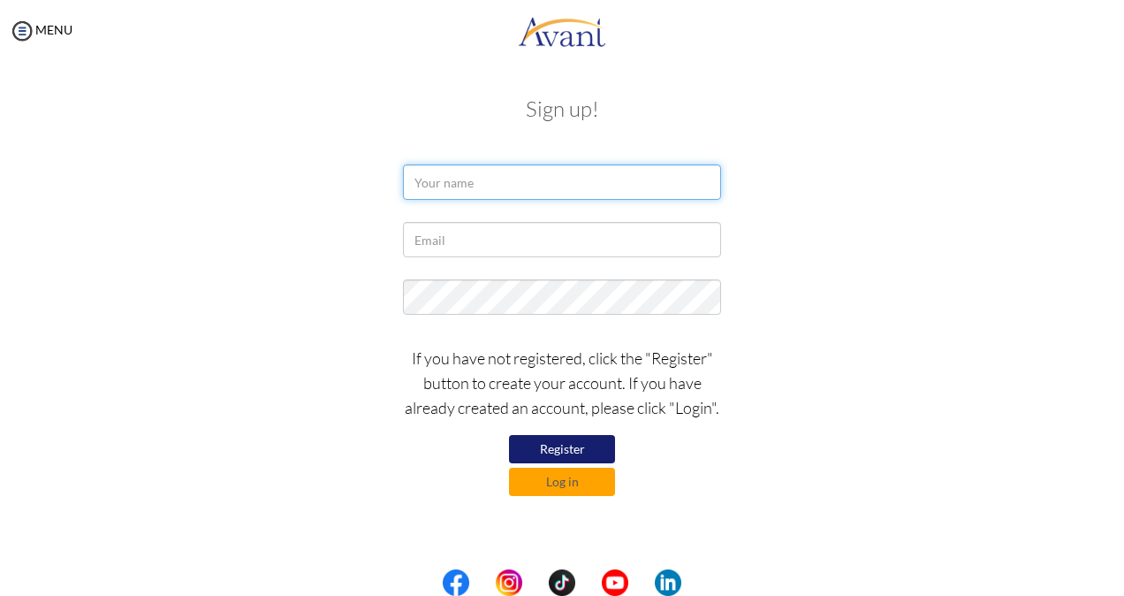
click at [493, 184] on input "text" at bounding box center [562, 181] width 318 height 35
type input "Agness mbewe"
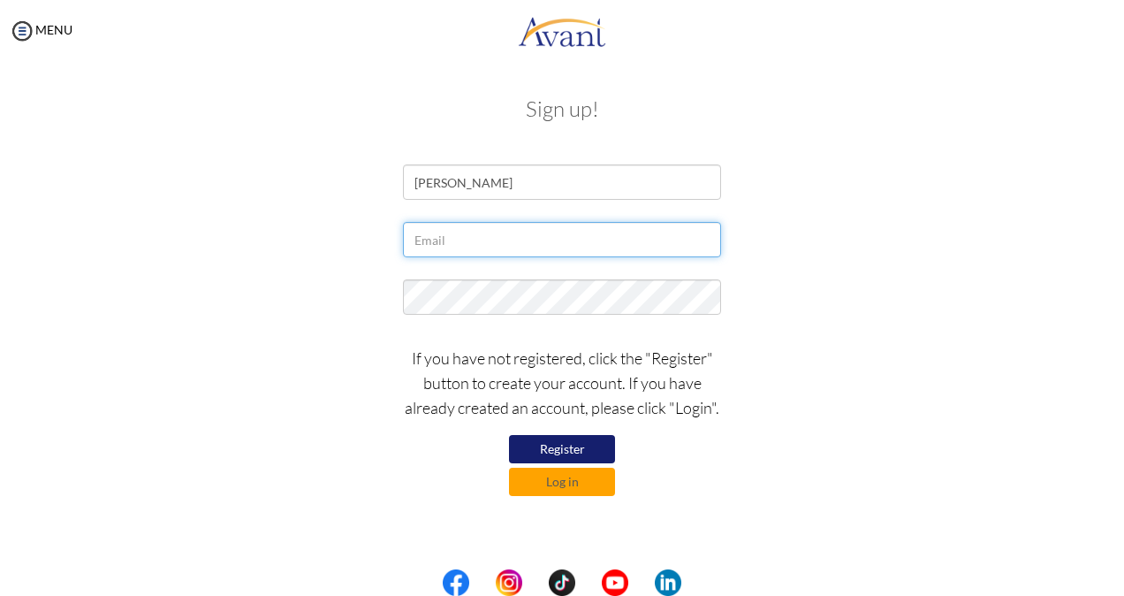
click at [437, 235] on input "text" at bounding box center [562, 239] width 318 height 35
type input "[EMAIL_ADDRESS][DOMAIN_NAME]"
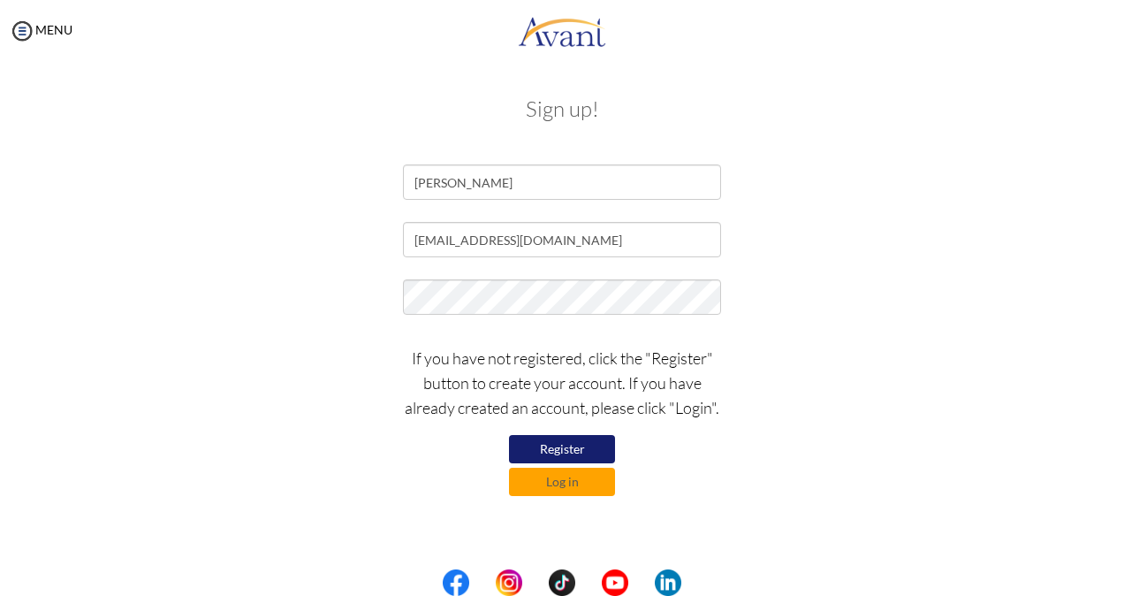
click at [565, 448] on button "Register" at bounding box center [562, 449] width 106 height 28
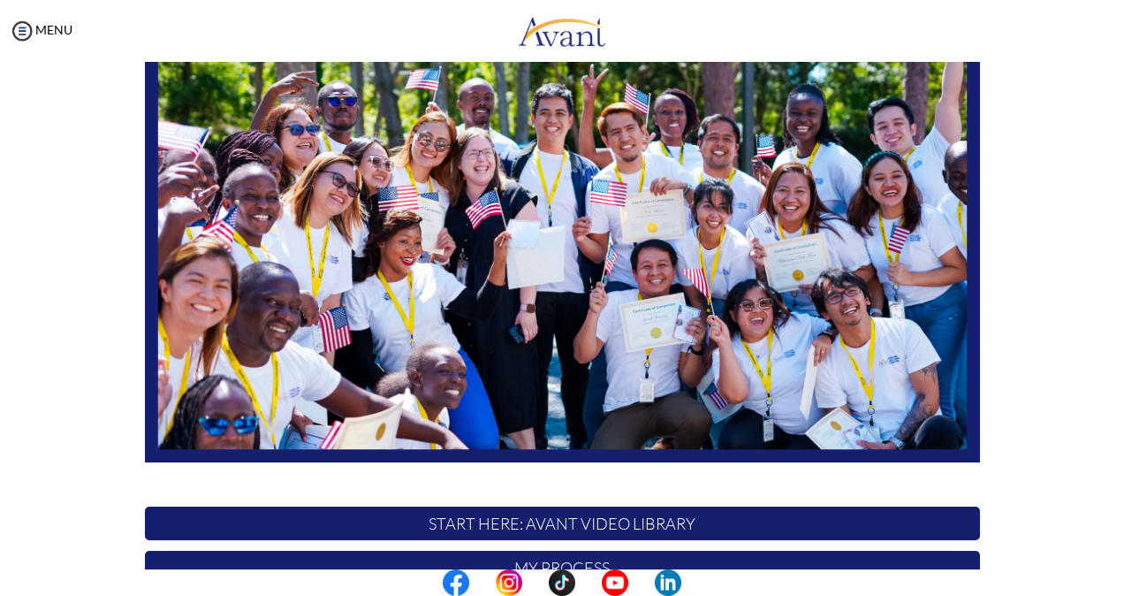
scroll to position [386, 0]
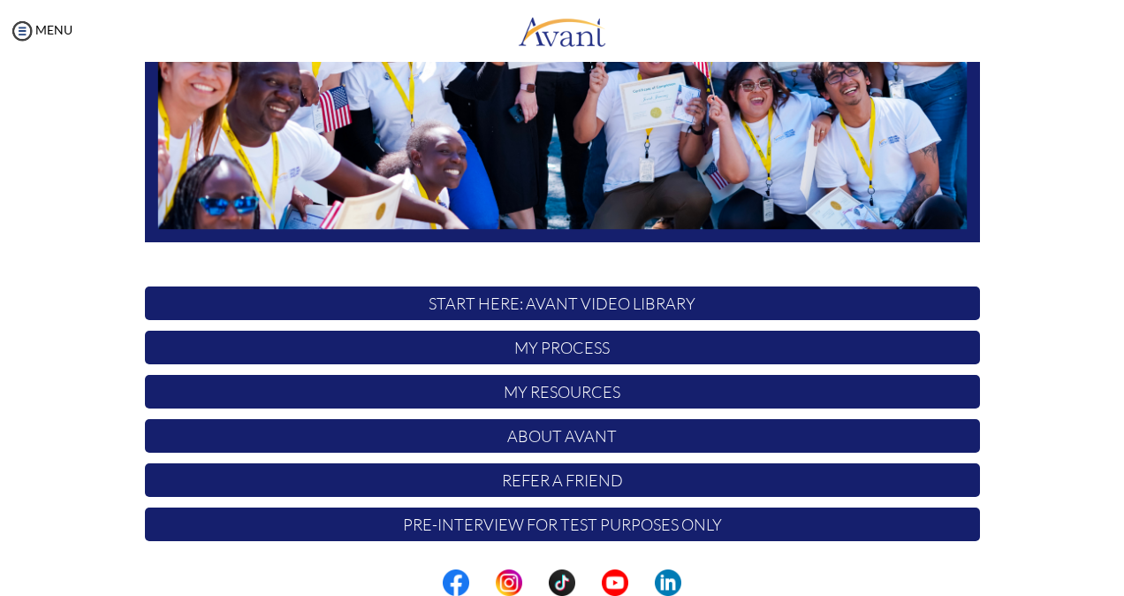
click at [590, 526] on p "Pre-Interview for test purposes only" at bounding box center [562, 524] width 835 height 34
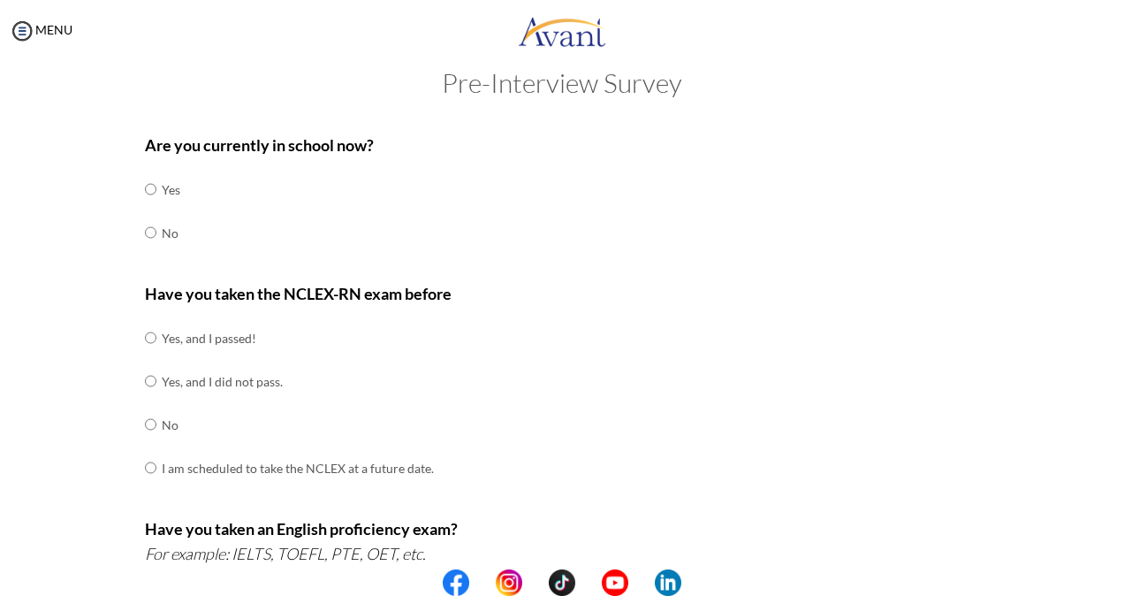
scroll to position [24, 0]
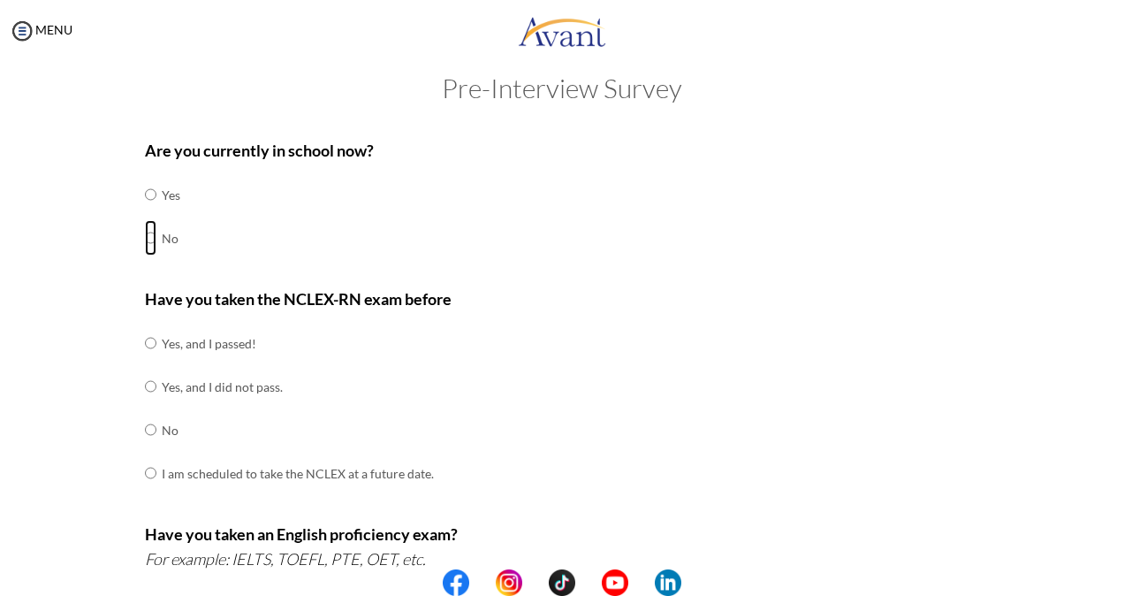
click at [145, 212] on input "radio" at bounding box center [150, 194] width 11 height 35
radio input "true"
click at [145, 360] on input "radio" at bounding box center [150, 342] width 11 height 35
radio input "true"
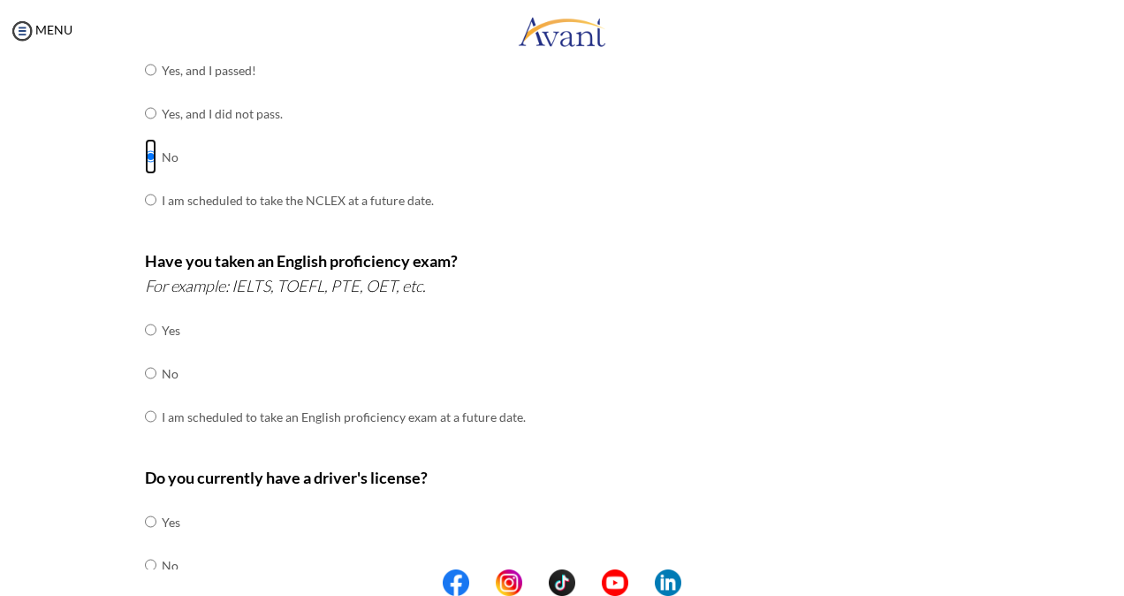
scroll to position [298, 0]
click at [147, 346] on input "radio" at bounding box center [150, 328] width 11 height 35
radio input "true"
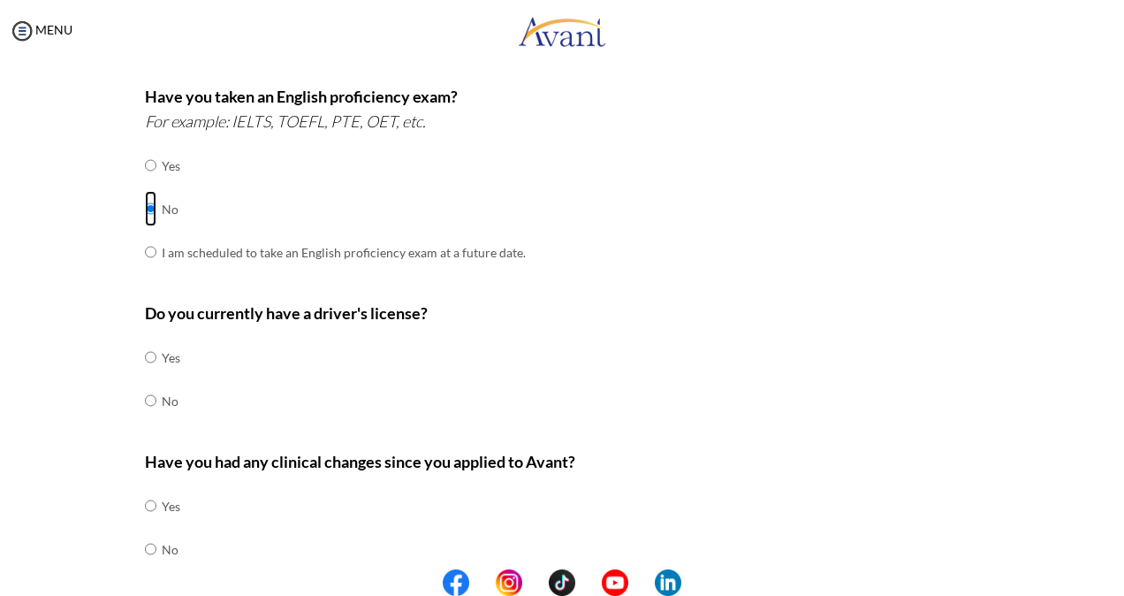
scroll to position [462, 0]
click at [148, 374] on input "radio" at bounding box center [150, 355] width 11 height 35
radio input "true"
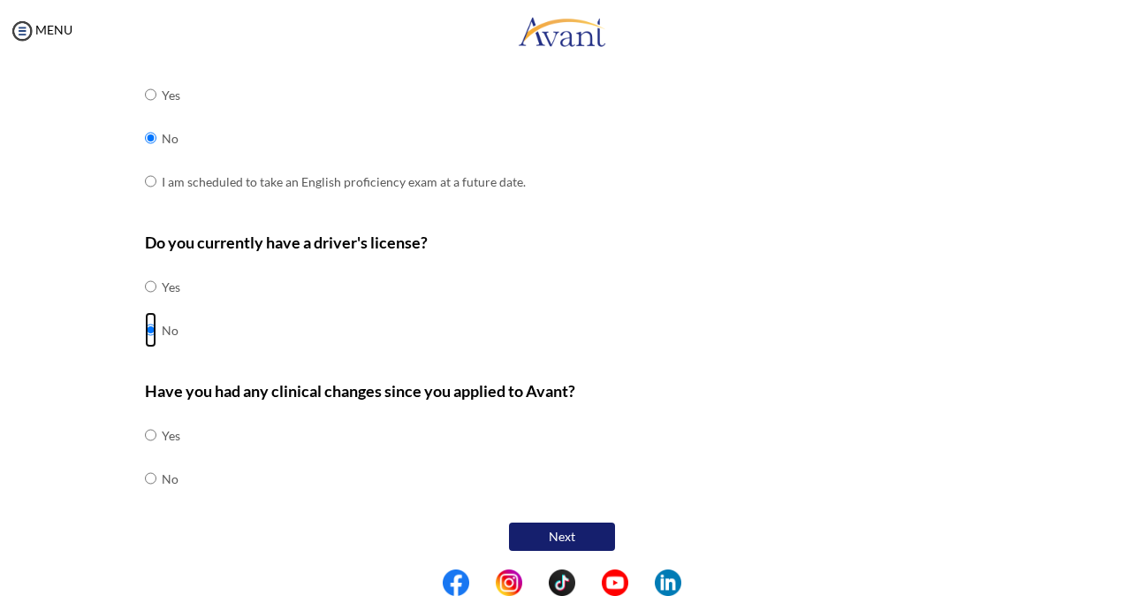
scroll to position [532, 0]
click at [145, 452] on input "radio" at bounding box center [150, 434] width 11 height 35
radio input "true"
click at [522, 522] on button "Next" at bounding box center [562, 536] width 106 height 28
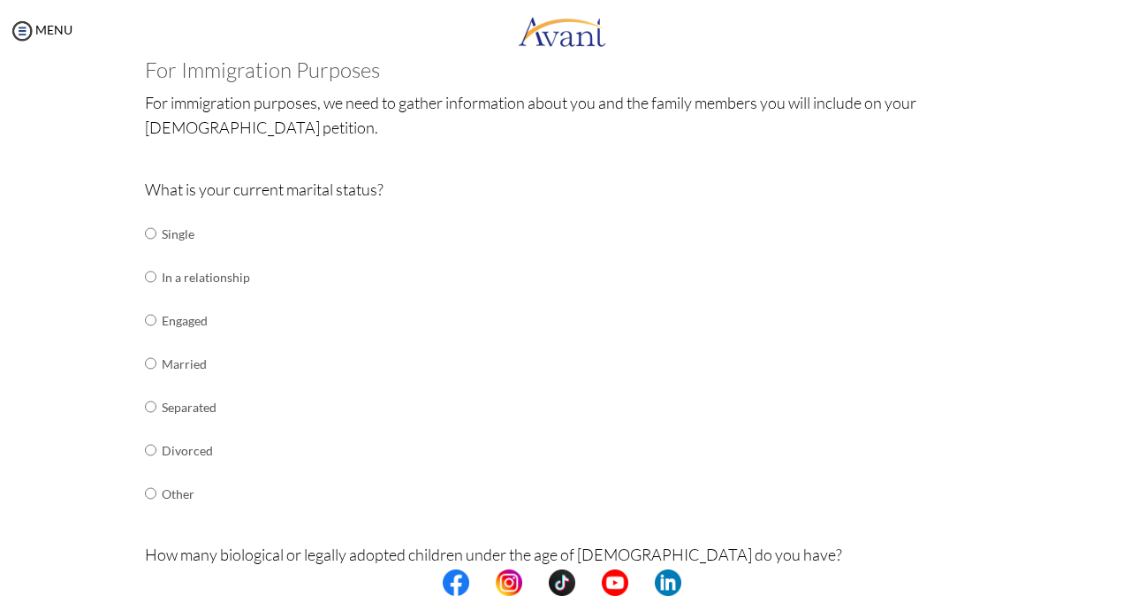
scroll to position [120, 0]
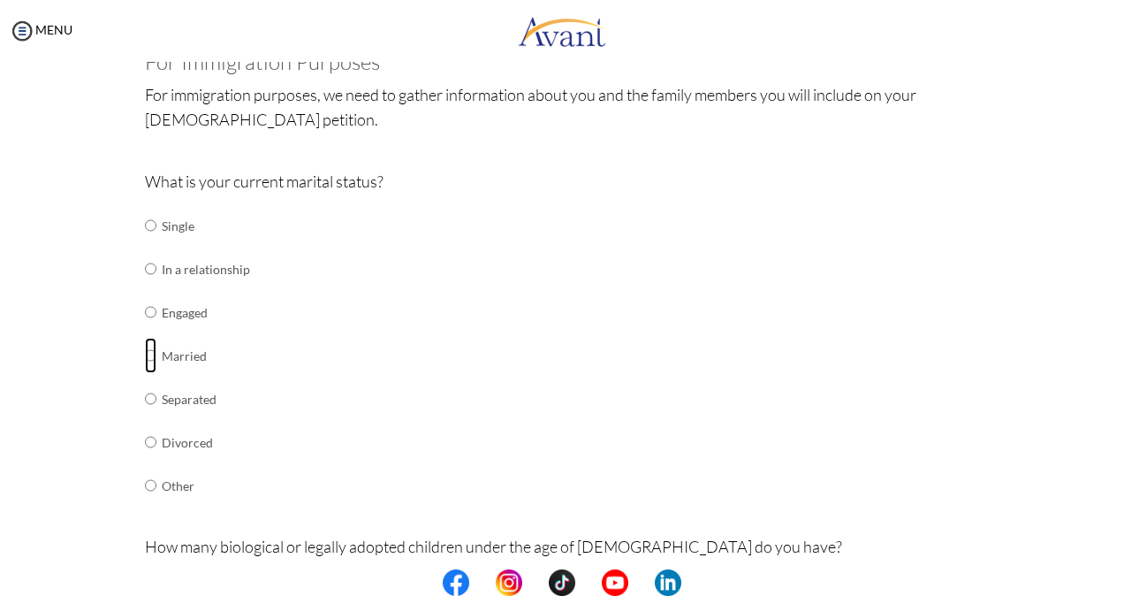
click at [145, 243] on input "radio" at bounding box center [150, 225] width 11 height 35
radio input "true"
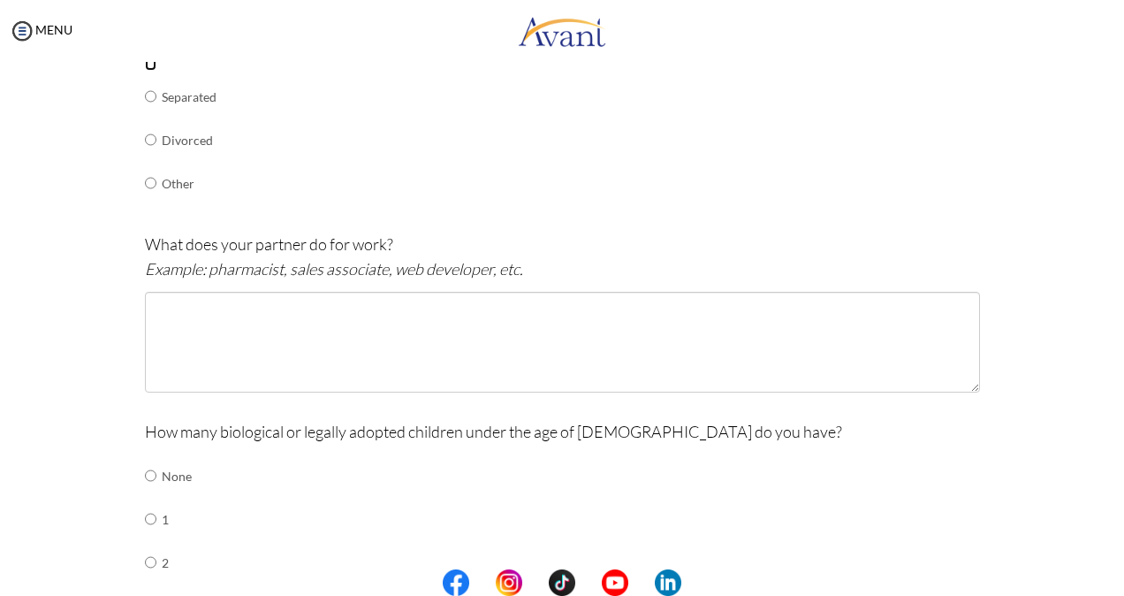
scroll to position [423, 0]
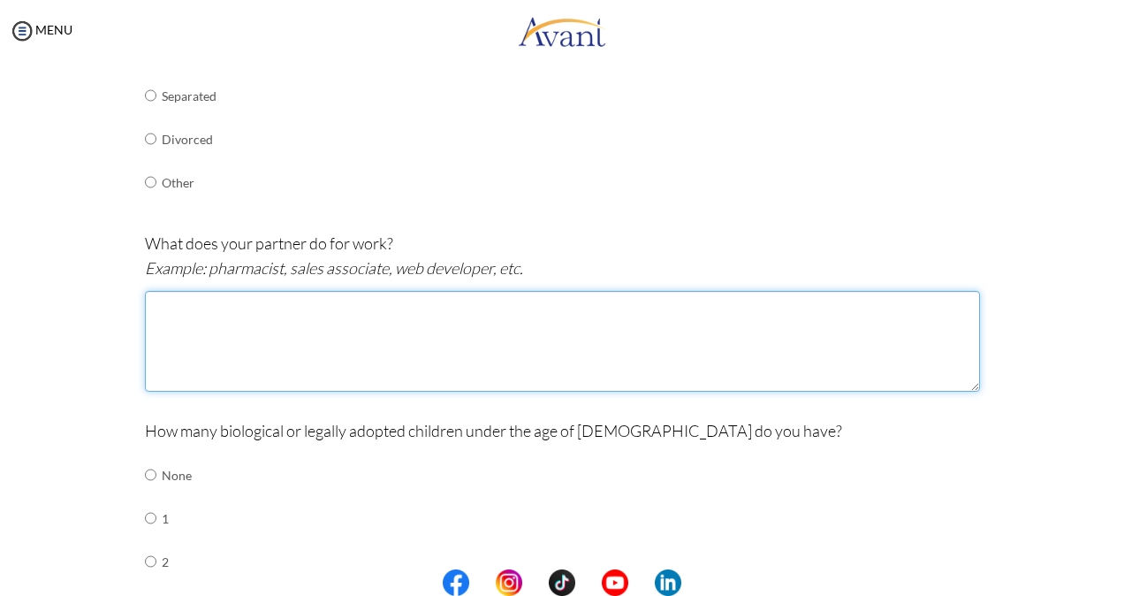
click at [322, 317] on textarea at bounding box center [562, 341] width 835 height 101
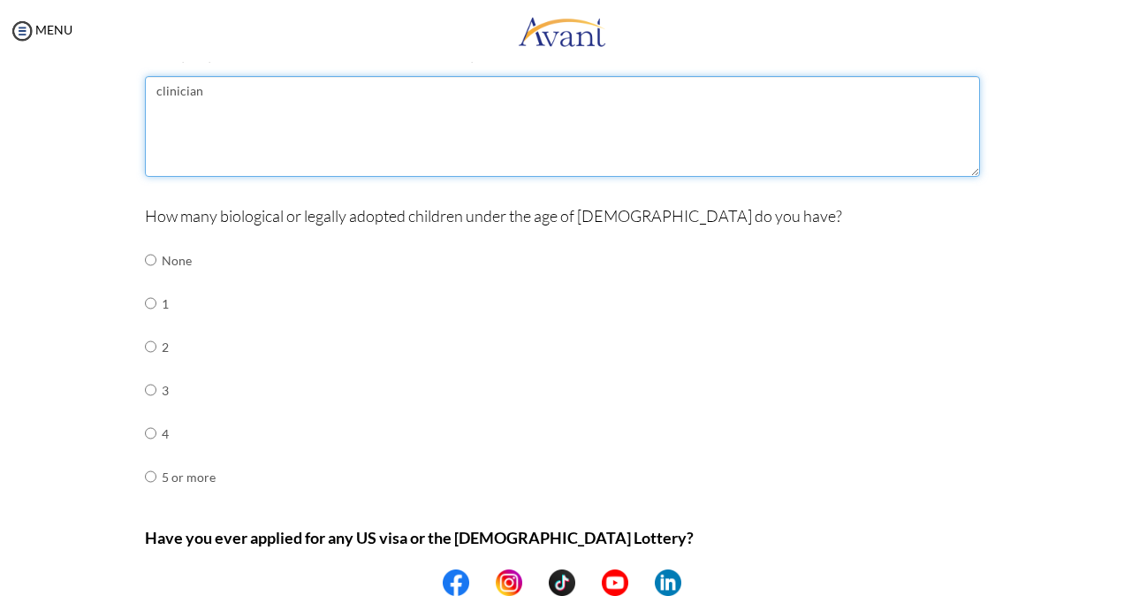
scroll to position [639, 0]
type textarea "clinician"
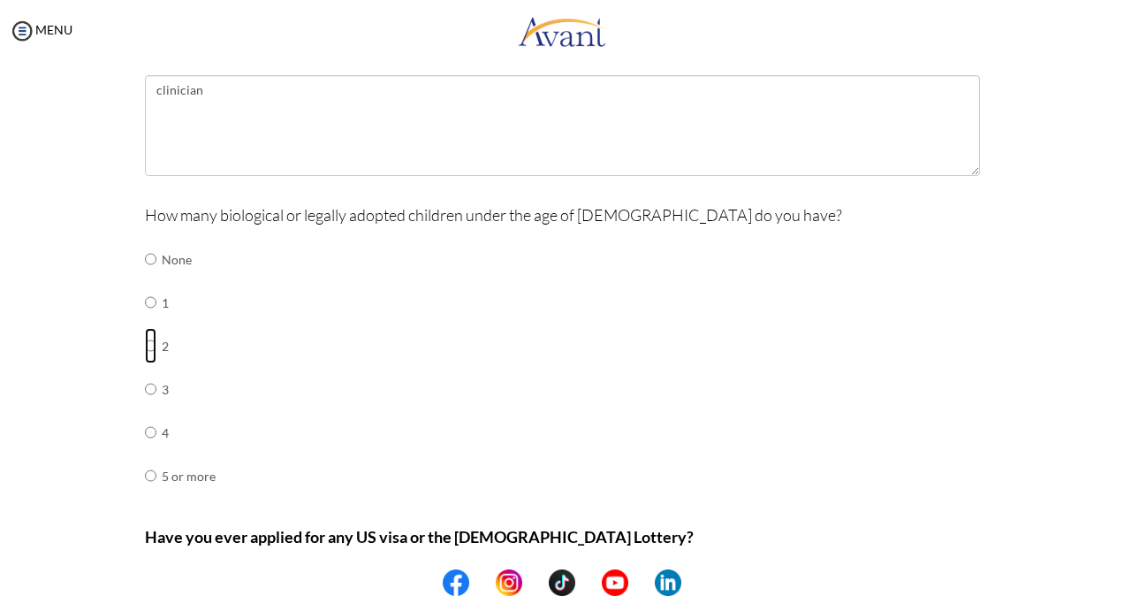
click at [145, 277] on input "radio" at bounding box center [150, 258] width 11 height 35
radio input "true"
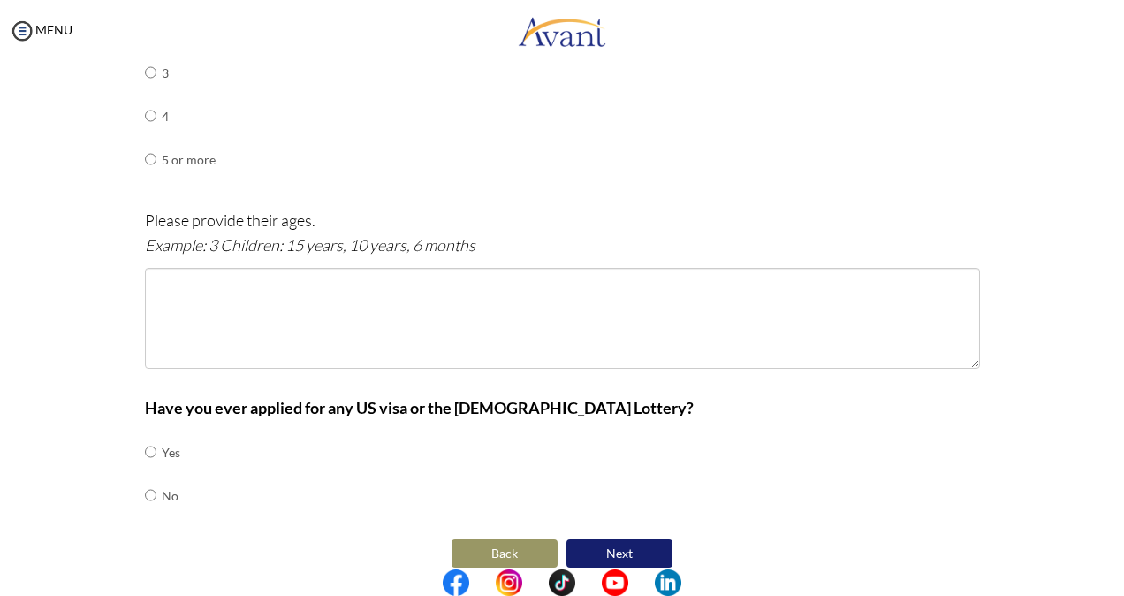
scroll to position [970, 0]
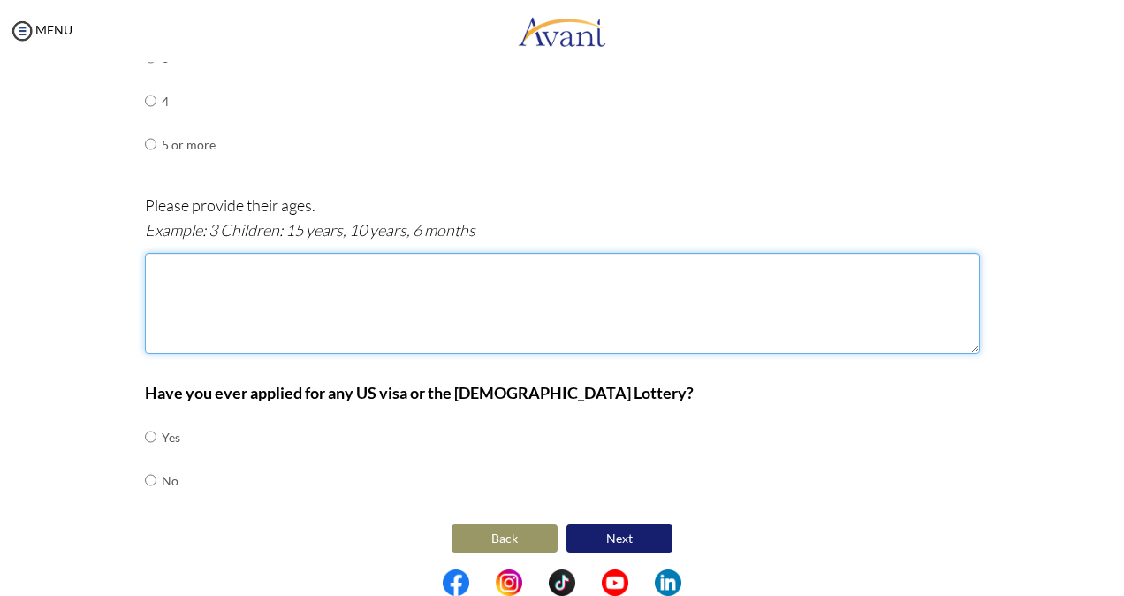
click at [262, 287] on textarea at bounding box center [562, 303] width 835 height 101
click at [209, 260] on textarea "3years and 10months" at bounding box center [562, 303] width 835 height 101
type textarea "3years,10months"
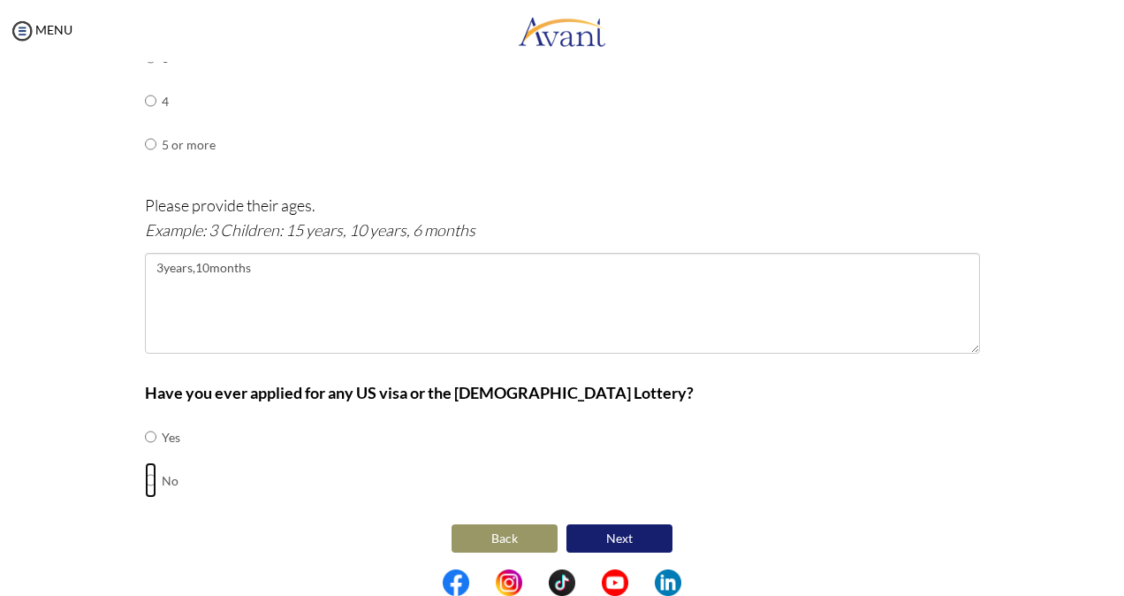
click at [145, 454] on input "radio" at bounding box center [150, 436] width 11 height 35
radio input "true"
click at [578, 524] on button "Next" at bounding box center [619, 538] width 106 height 28
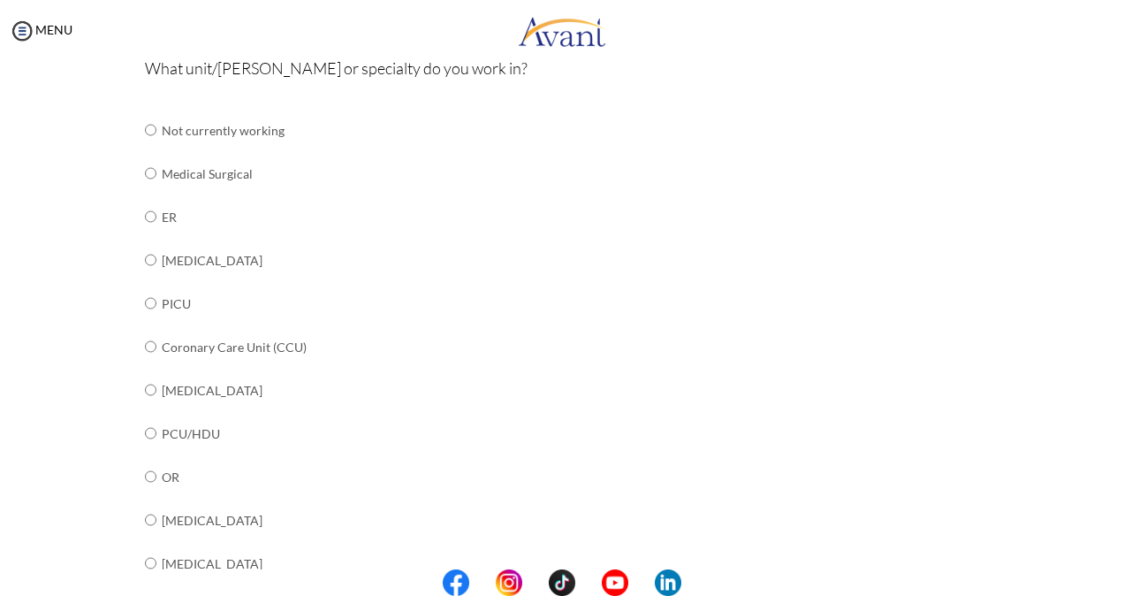
scroll to position [209, 0]
click at [147, 147] on input "radio" at bounding box center [150, 128] width 11 height 35
radio input "true"
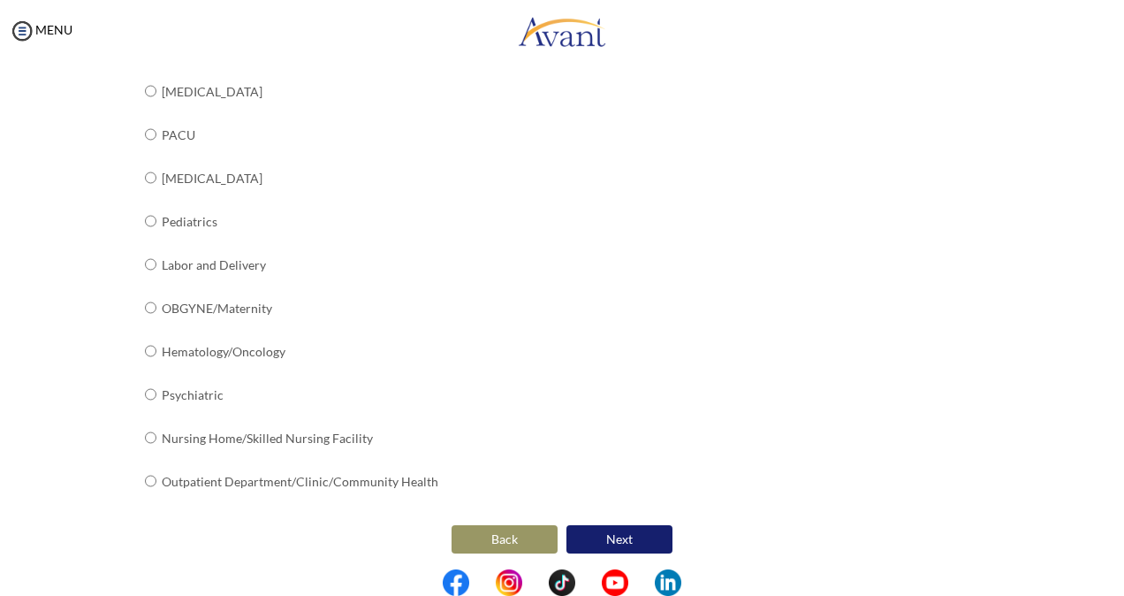
click at [595, 540] on button "Next" at bounding box center [619, 539] width 106 height 28
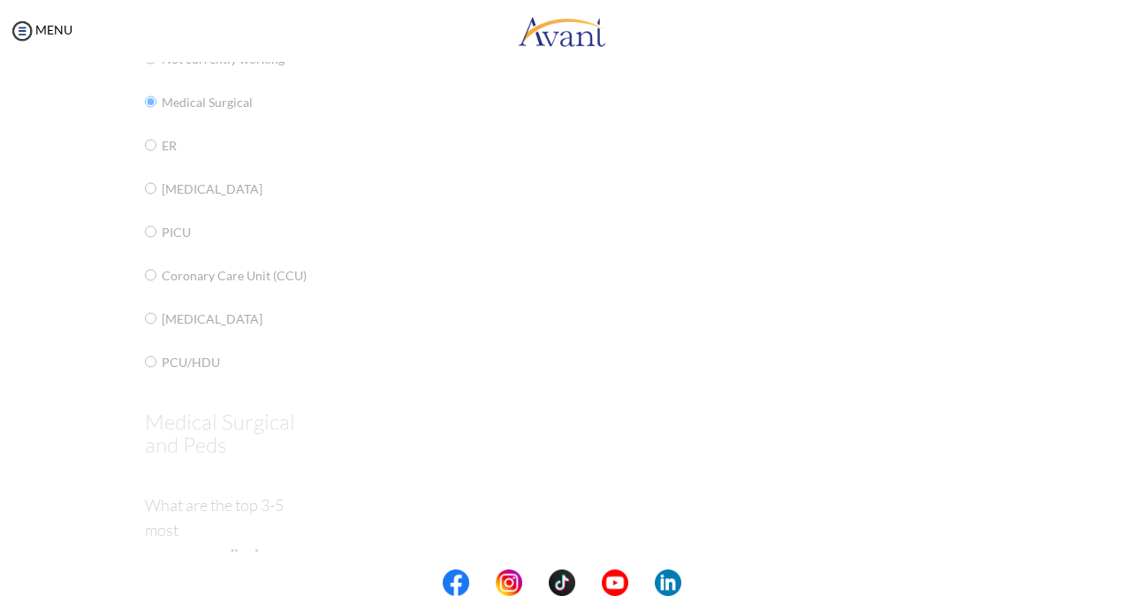
scroll to position [35, 0]
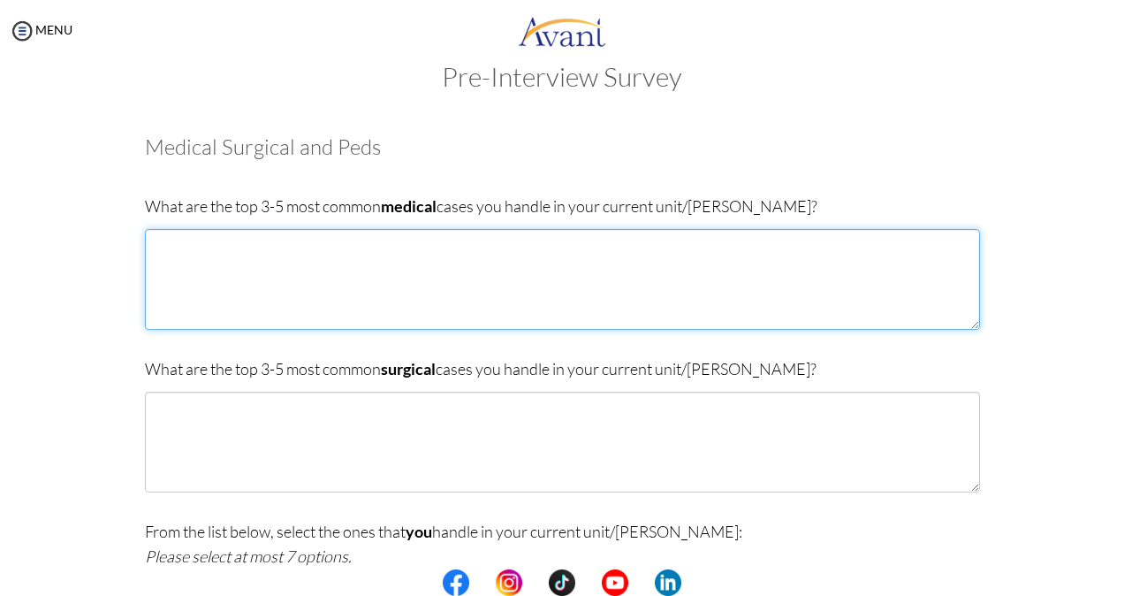
click at [234, 251] on textarea at bounding box center [562, 279] width 835 height 101
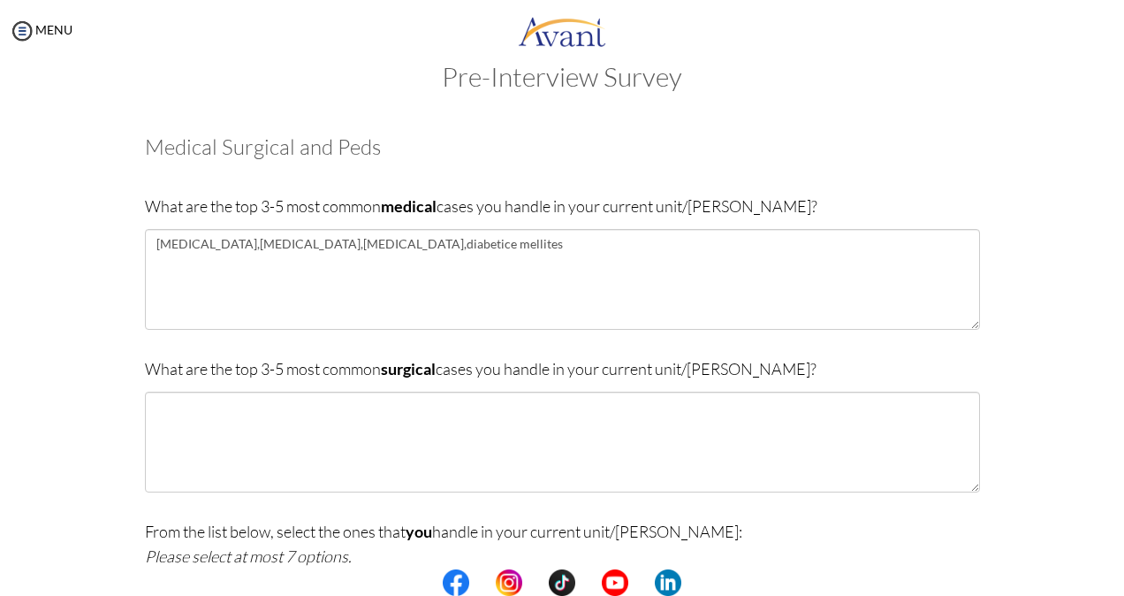
drag, startPoint x: 387, startPoint y: 244, endPoint x: 545, endPoint y: 228, distance: 159.0
click at [545, 228] on div "What are the top 3-5 most common medical cases you handle in your current unit/…" at bounding box center [562, 271] width 835 height 154
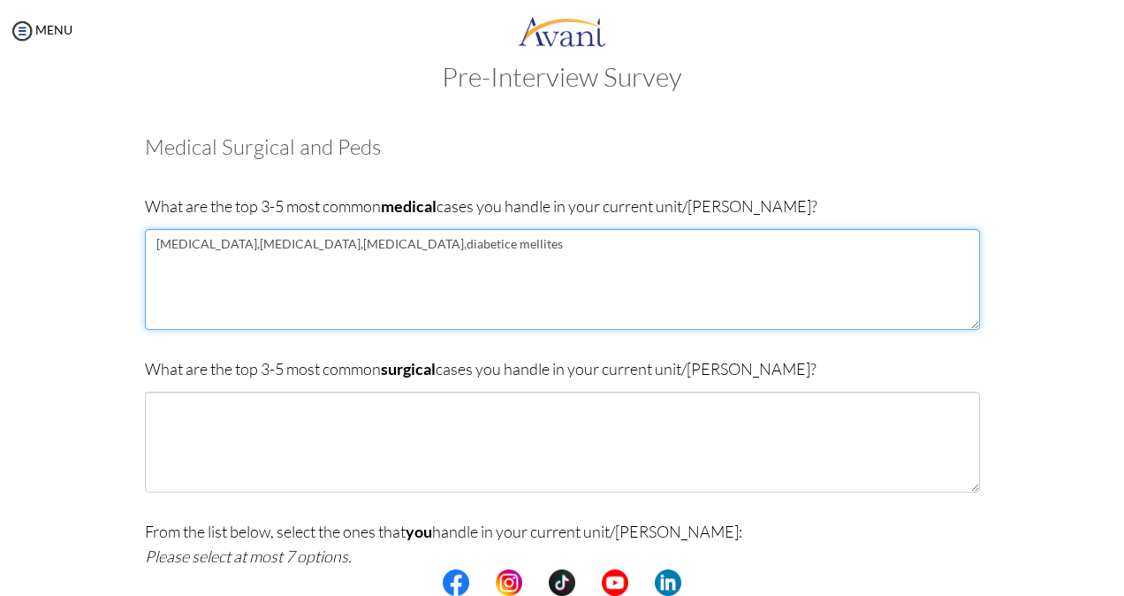
drag, startPoint x: 356, startPoint y: 243, endPoint x: 573, endPoint y: 265, distance: 217.6
click at [573, 265] on textarea "hypertension,head injury,chest injury,diabetice mellites" at bounding box center [562, 279] width 835 height 101
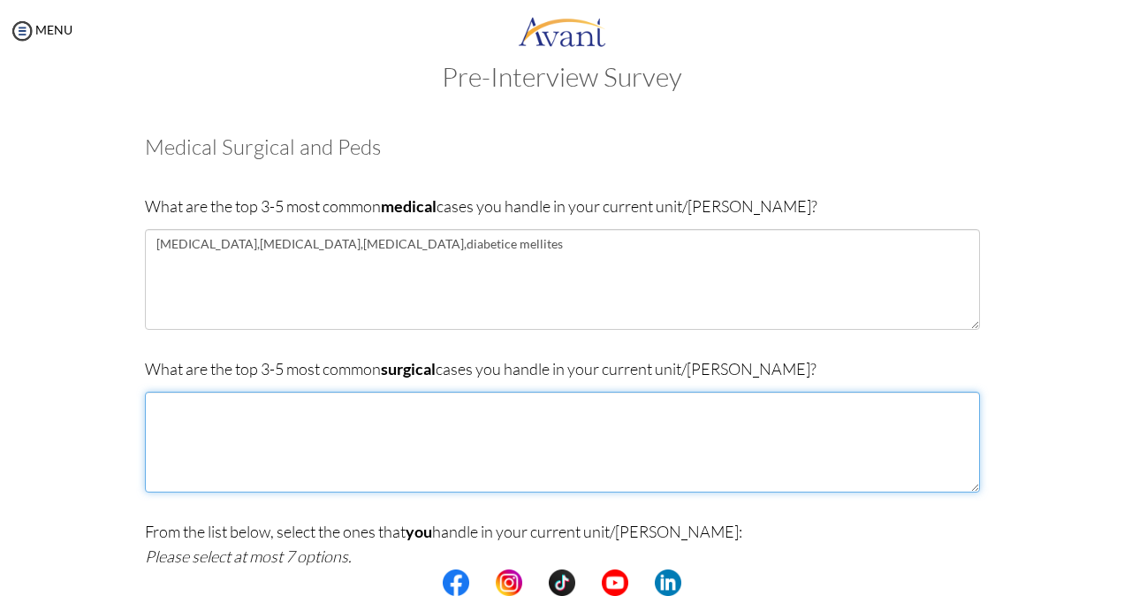
click at [270, 421] on textarea at bounding box center [562, 441] width 835 height 101
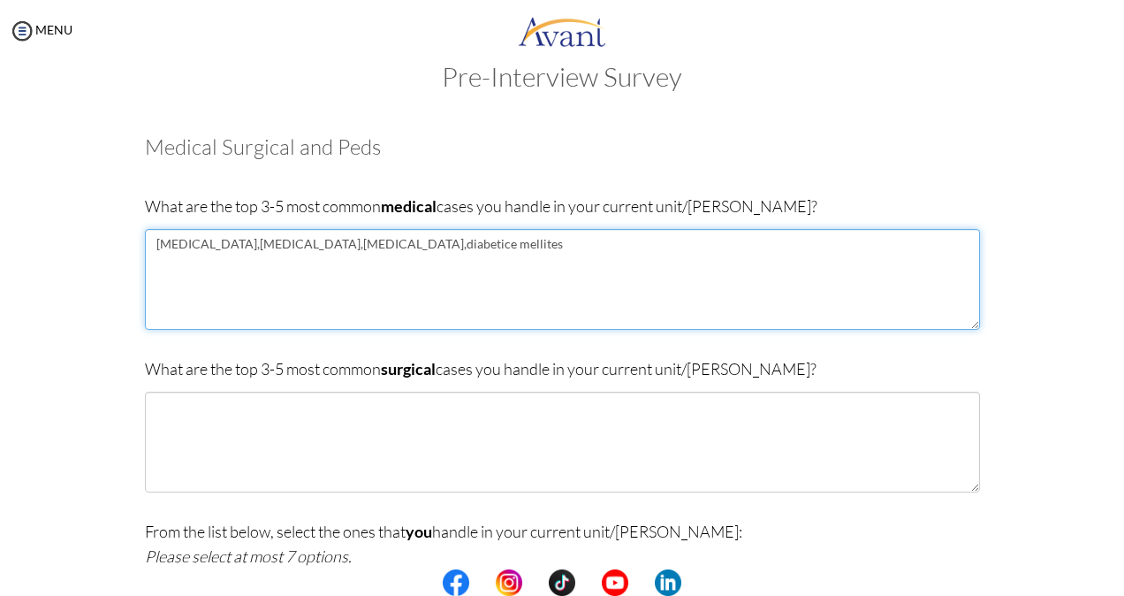
drag, startPoint x: 347, startPoint y: 244, endPoint x: 221, endPoint y: 249, distance: 126.5
click at [221, 249] on textarea "hypertension,head injury,chest injury,diabetice mellites" at bounding box center [562, 279] width 835 height 101
click at [323, 247] on textarea "hypertension,diabetice mellites" at bounding box center [562, 279] width 835 height 101
drag, startPoint x: 346, startPoint y: 245, endPoint x: 325, endPoint y: 242, distance: 21.4
click at [315, 246] on textarea "hypertension, diabetice mellites, aeamia" at bounding box center [562, 279] width 835 height 101
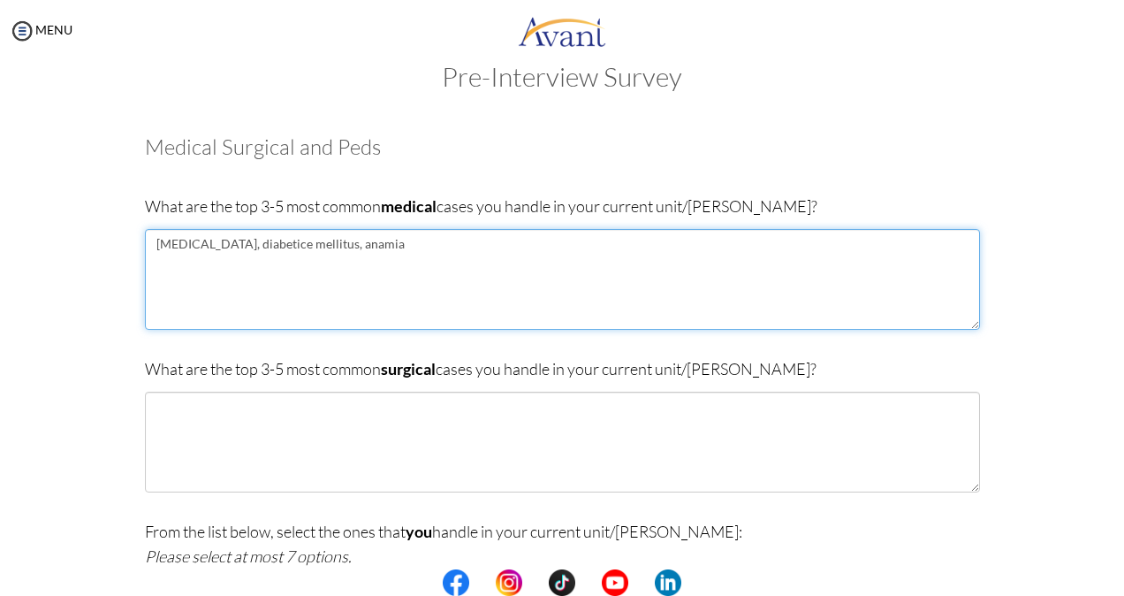
scroll to position [209, 0]
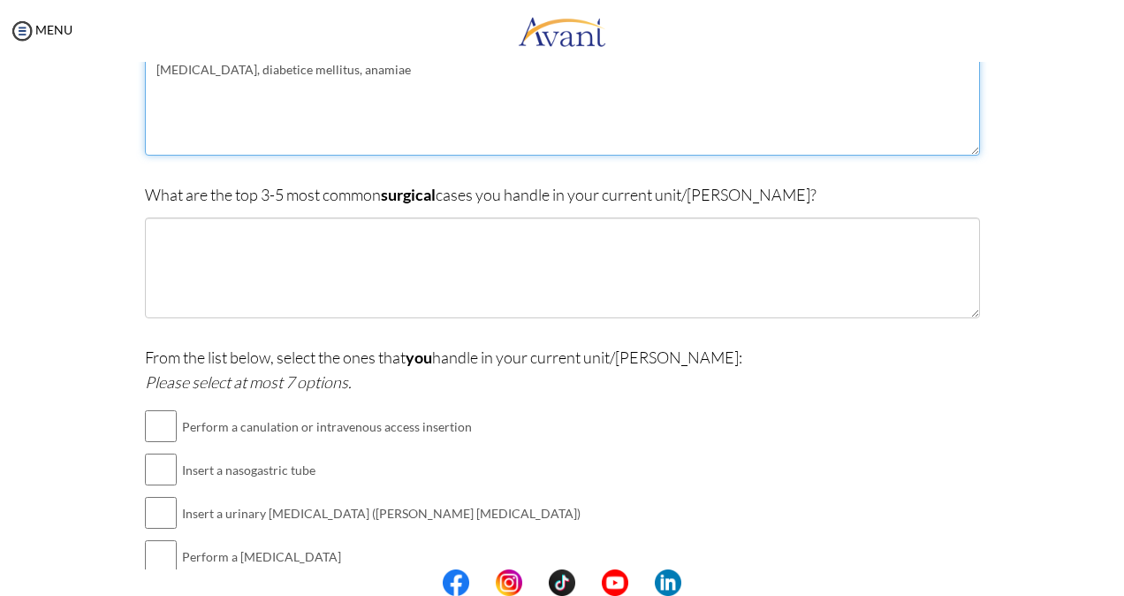
type textarea "hypertension, diabetice mellitus, anamiae"
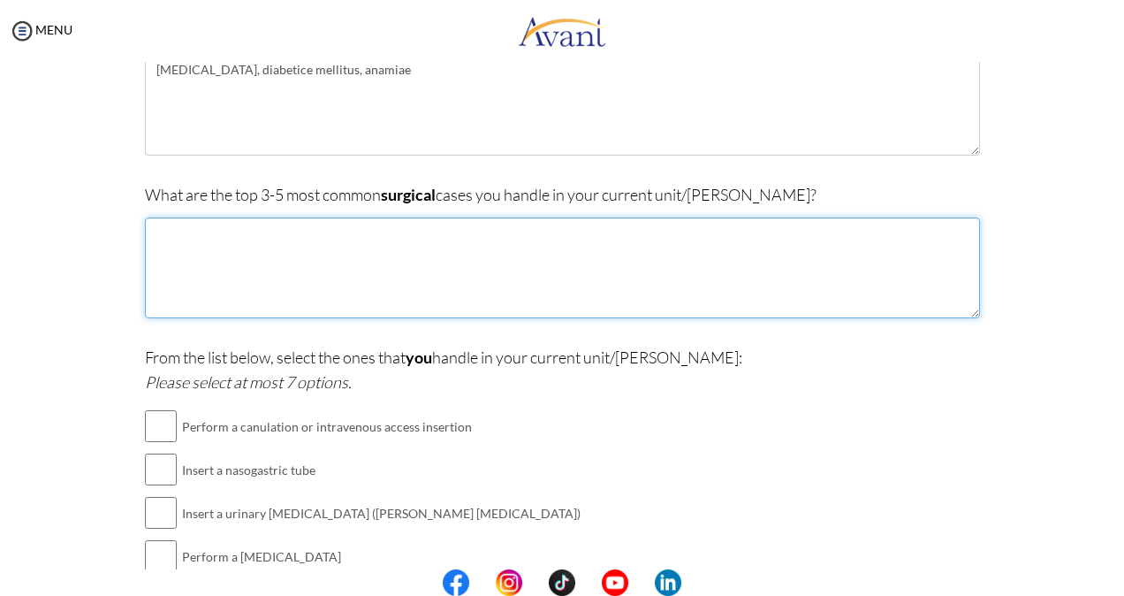
click at [284, 259] on textarea at bounding box center [562, 267] width 835 height 101
click at [274, 234] on textarea "head injury,chest injury, Hania" at bounding box center [562, 267] width 835 height 101
click at [378, 231] on textarea "head injury,chest injury,strangulated Hania" at bounding box center [562, 267] width 835 height 101
click at [392, 231] on textarea "head injury, chest injury, strangulated Hania" at bounding box center [562, 267] width 835 height 101
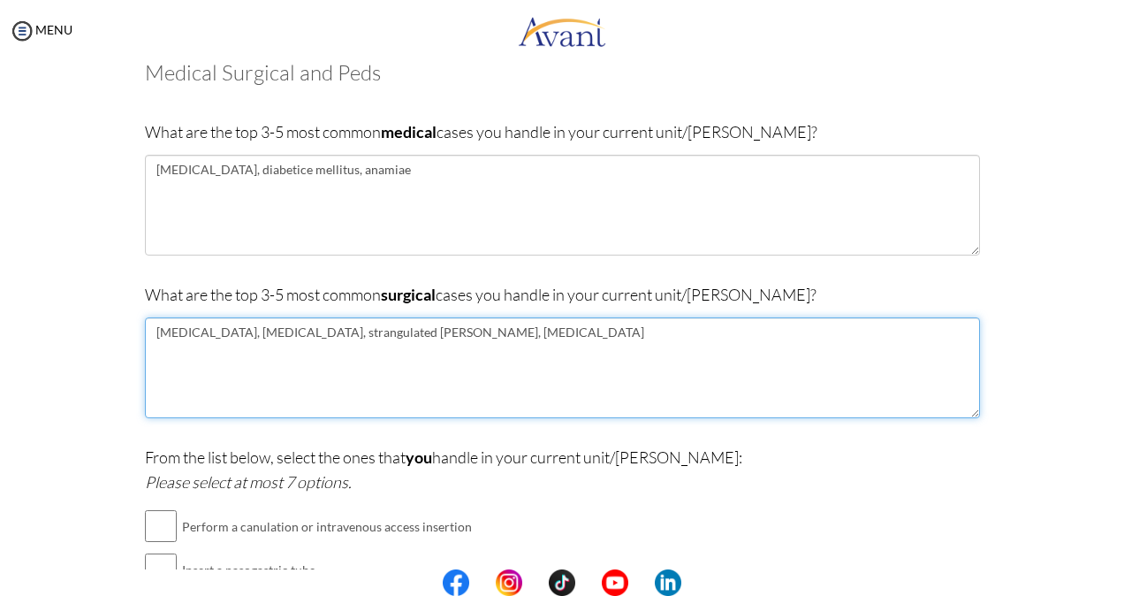
scroll to position [109, 0]
type textarea "head injury, chest injury, strangulated Hania, acute abdomen"
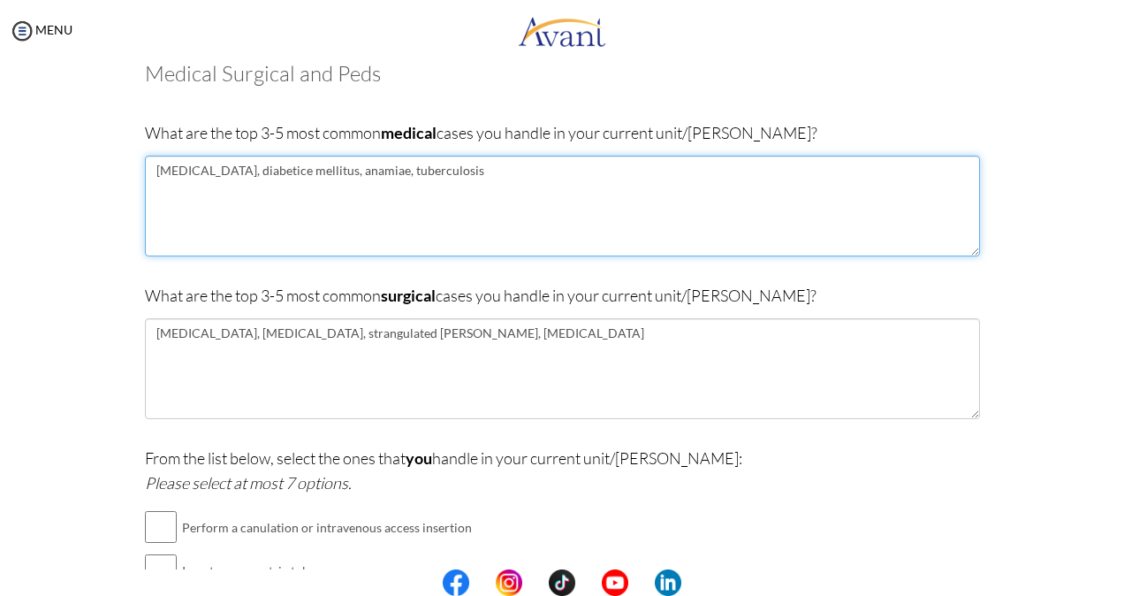
click at [448, 164] on textarea "hypertension, diabetice mellitus, anamiae, tuberculosis" at bounding box center [562, 206] width 835 height 101
click at [547, 170] on textarea "hypertension, diabetice mellitus, anamiae, tuberculosis, malaria,urine track in…" at bounding box center [562, 206] width 835 height 101
click at [548, 168] on textarea "hypertension, diabetice mellitus, anamiae, tuberculosis, malaria, urine track i…" at bounding box center [562, 206] width 835 height 101
click at [608, 169] on textarea "hypertension, diabetice mellitus, anamiae, tuberculosis, malaria, urine tract i…" at bounding box center [562, 206] width 835 height 101
drag, startPoint x: 441, startPoint y: 168, endPoint x: 372, endPoint y: 171, distance: 69.0
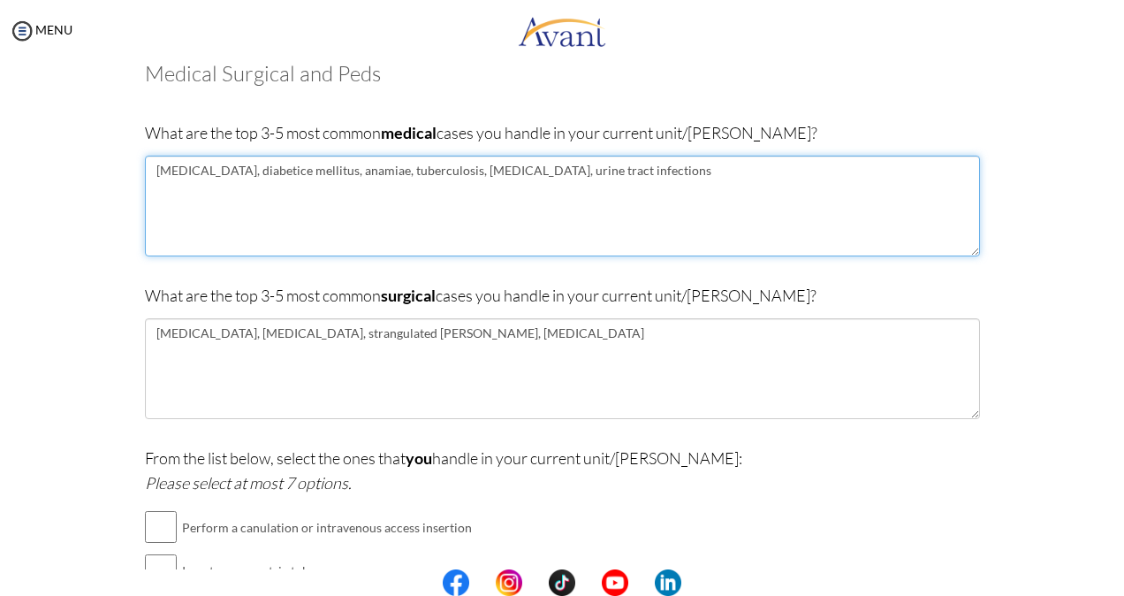
click at [372, 171] on textarea "hypertension, diabetice mellitus, anamiae, tuberculosis, malaria, urine tract i…" at bounding box center [562, 206] width 835 height 101
click at [534, 173] on textarea "hypertension, diabetice mellitus, anaemia, malaria, urine tract infections" at bounding box center [562, 206] width 835 height 101
paste textarea "In case you need to reach me via WhatsApp, my alternative number is +260 966 77…"
drag, startPoint x: 231, startPoint y: 194, endPoint x: 537, endPoint y: 154, distance: 308.4
click at [537, 154] on div "What are the top 3-5 most common medical cases you handle in your current unit/…" at bounding box center [562, 197] width 835 height 154
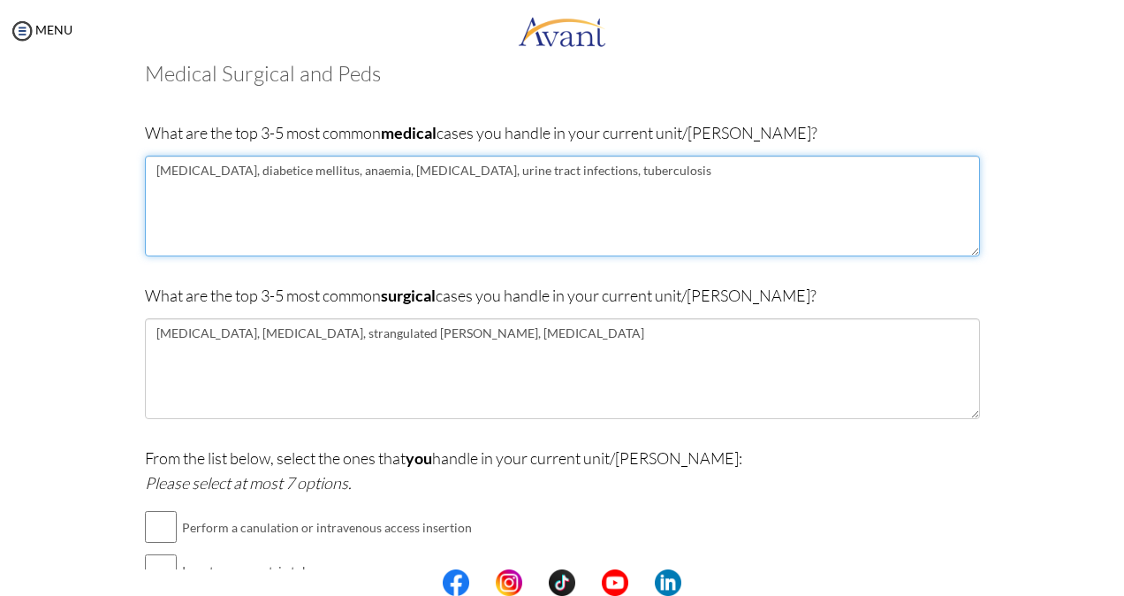
drag, startPoint x: 251, startPoint y: 171, endPoint x: 612, endPoint y: 165, distance: 361.4
click at [612, 165] on textarea "hypertension, diabetice mellitus, anaemia, malaria, urine tract infections, tub…" at bounding box center [562, 206] width 835 height 101
click at [268, 171] on textarea "hypertension, diabetice mellitus, anaemia, malaria, urine tract infections, tub…" at bounding box center [562, 206] width 835 height 101
click at [277, 171] on textarea "hypertension, diabetice mellitus, anaemia, malaria, urine tract infections, tub…" at bounding box center [562, 206] width 835 height 101
click at [617, 170] on textarea "hypertension, diabetes mellitus, anaemia, malaria, urine tract infections, tube…" at bounding box center [562, 206] width 835 height 101
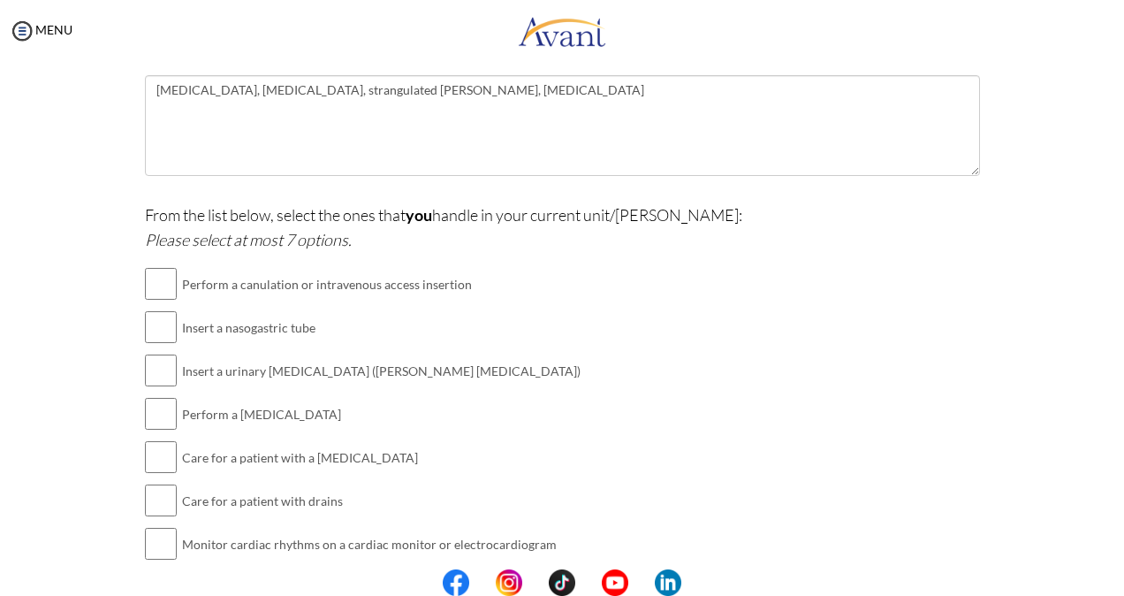
scroll to position [460, 0]
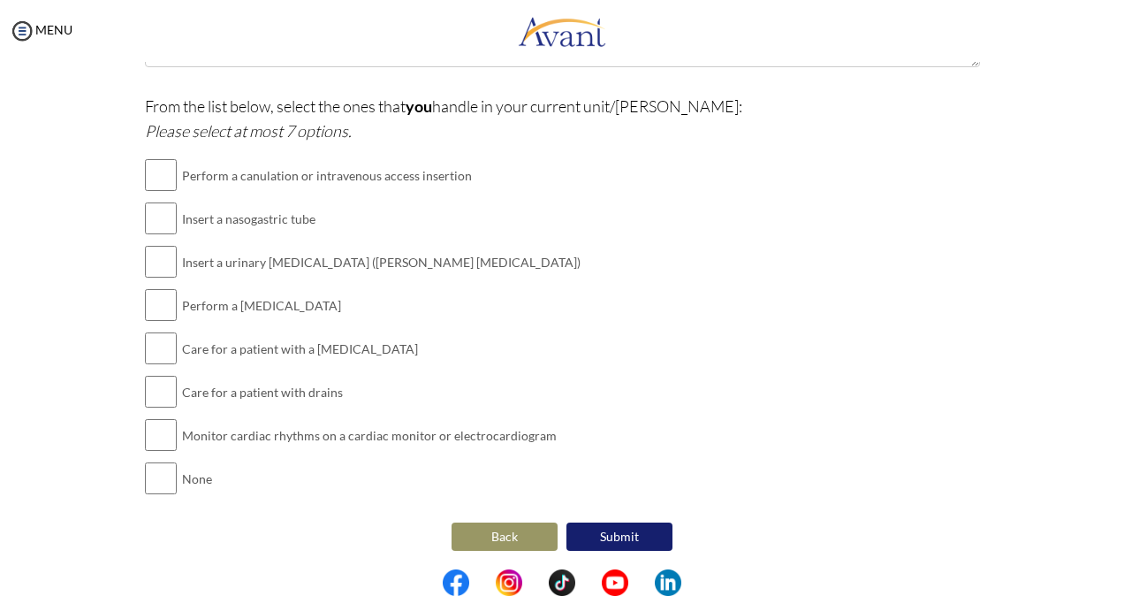
type textarea "hypertension, diabetes mellitus, anaemia, malaria, urine tract infections, tube…"
click at [145, 171] on input "checkbox" at bounding box center [161, 174] width 32 height 35
checkbox input "true"
click at [159, 216] on input "checkbox" at bounding box center [161, 218] width 32 height 35
checkbox input "true"
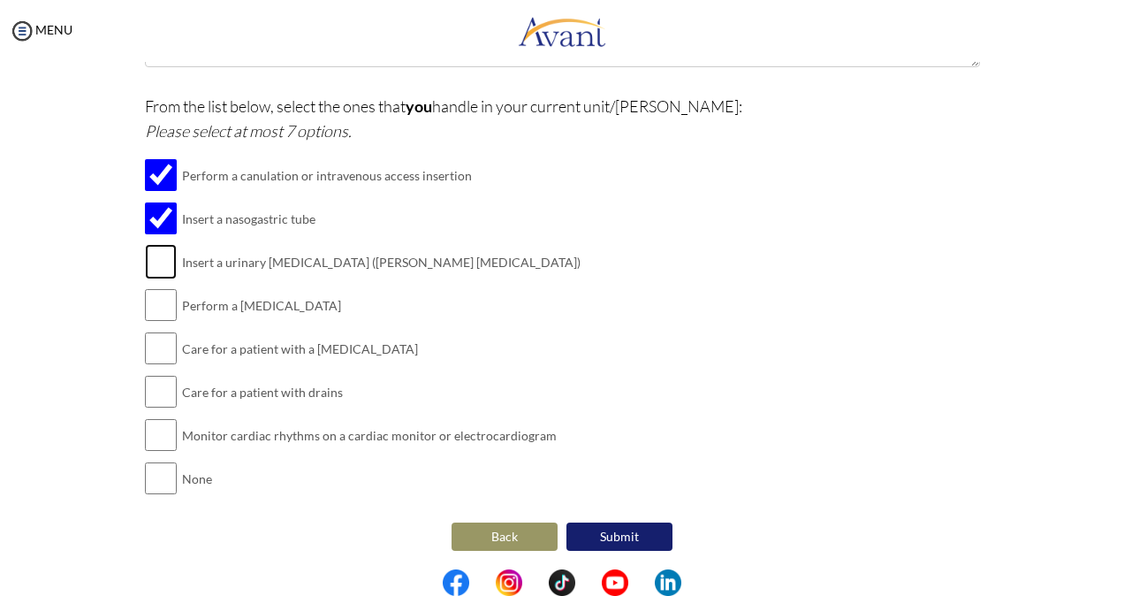
click at [147, 254] on input "checkbox" at bounding box center [161, 261] width 32 height 35
checkbox input "true"
click at [159, 307] on input "checkbox" at bounding box center [161, 304] width 32 height 35
checkbox input "true"
click at [157, 352] on input "checkbox" at bounding box center [161, 347] width 32 height 35
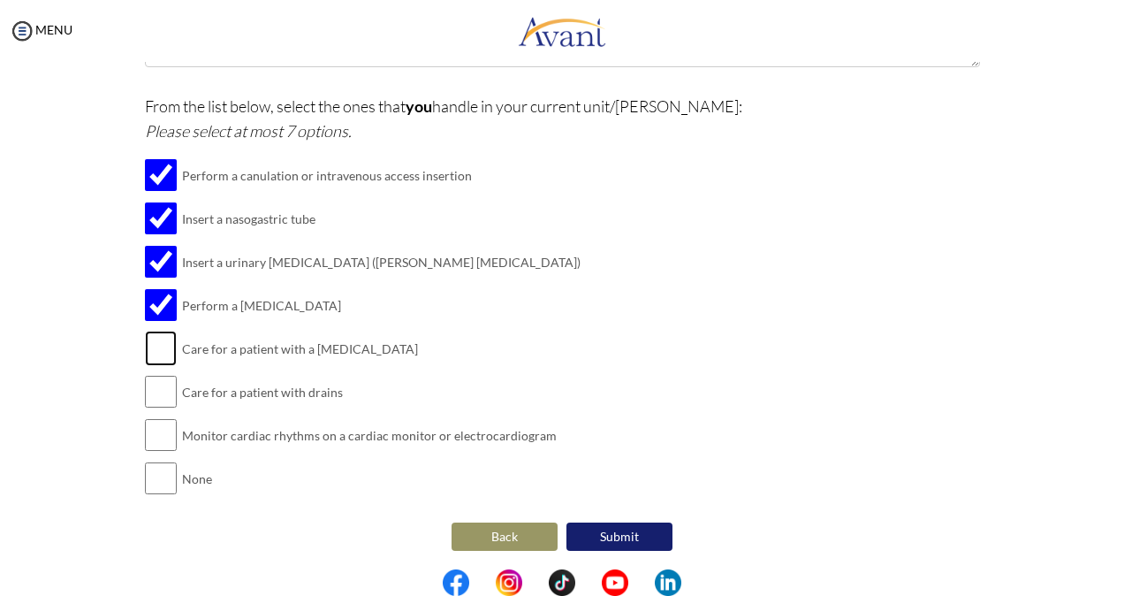
checkbox input "true"
click at [159, 394] on input "checkbox" at bounding box center [161, 391] width 32 height 35
checkbox input "true"
click at [156, 444] on input "checkbox" at bounding box center [161, 434] width 32 height 35
checkbox input "true"
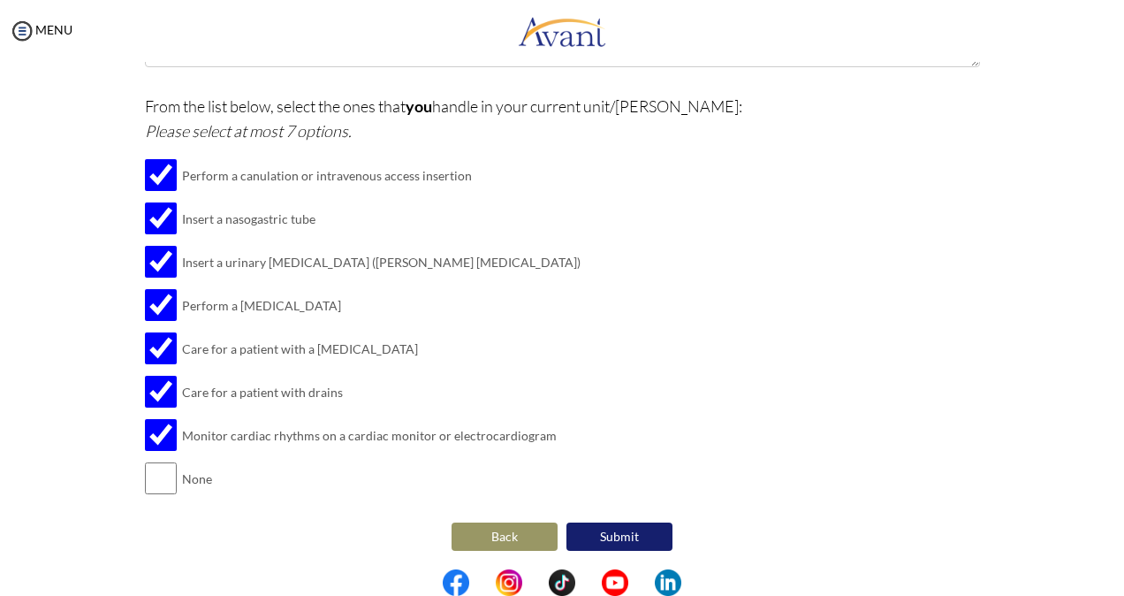
click at [618, 529] on button "Submit" at bounding box center [619, 536] width 106 height 28
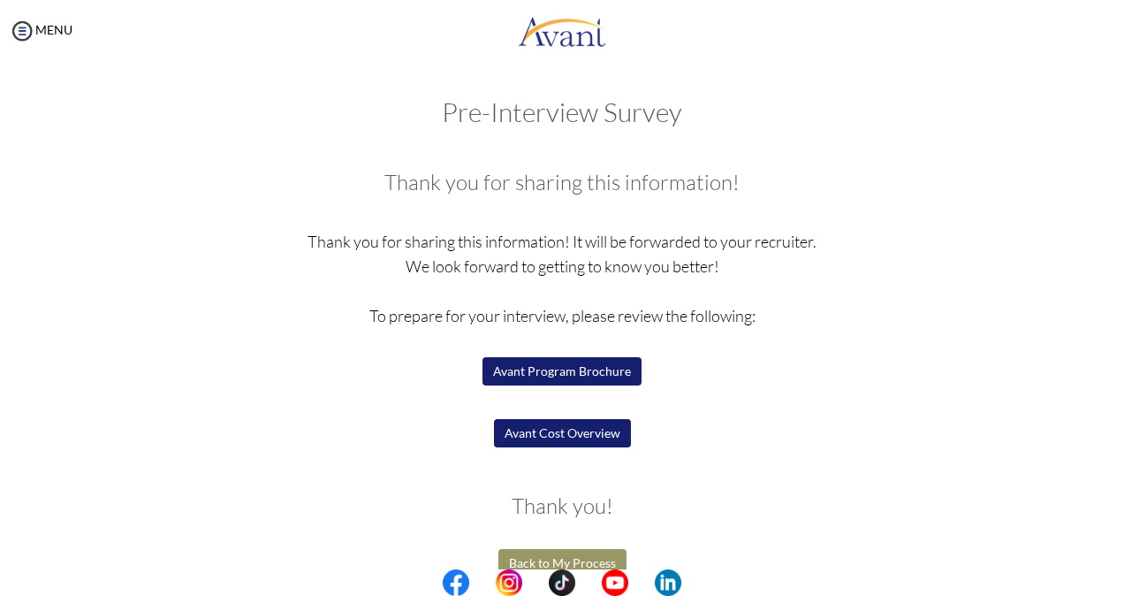
scroll to position [30, 0]
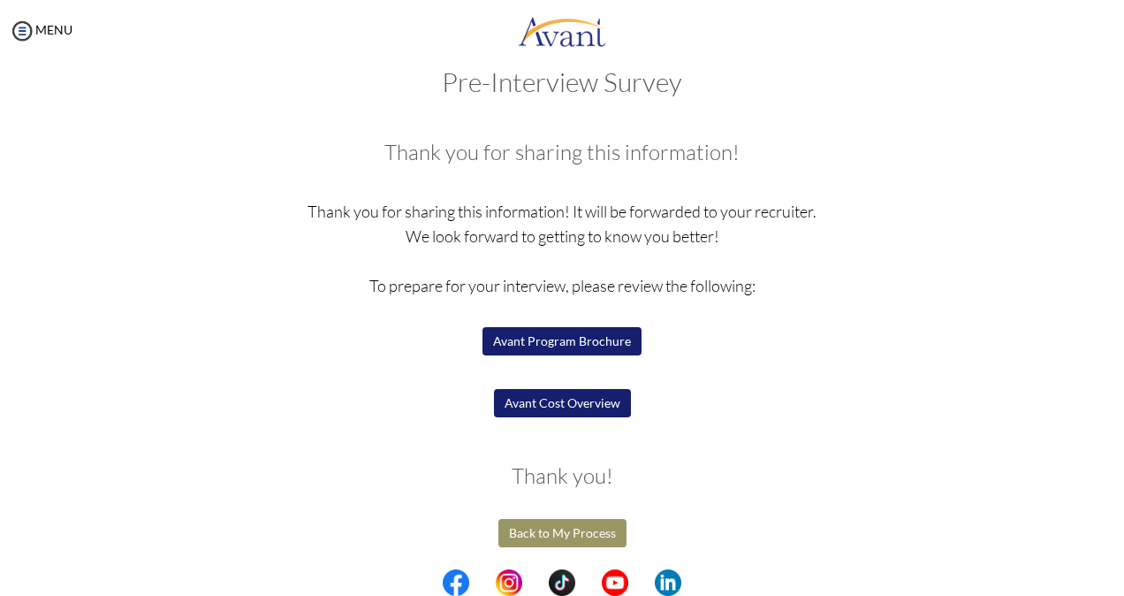
click at [551, 337] on button "Avant Program Brochure" at bounding box center [561, 341] width 159 height 28
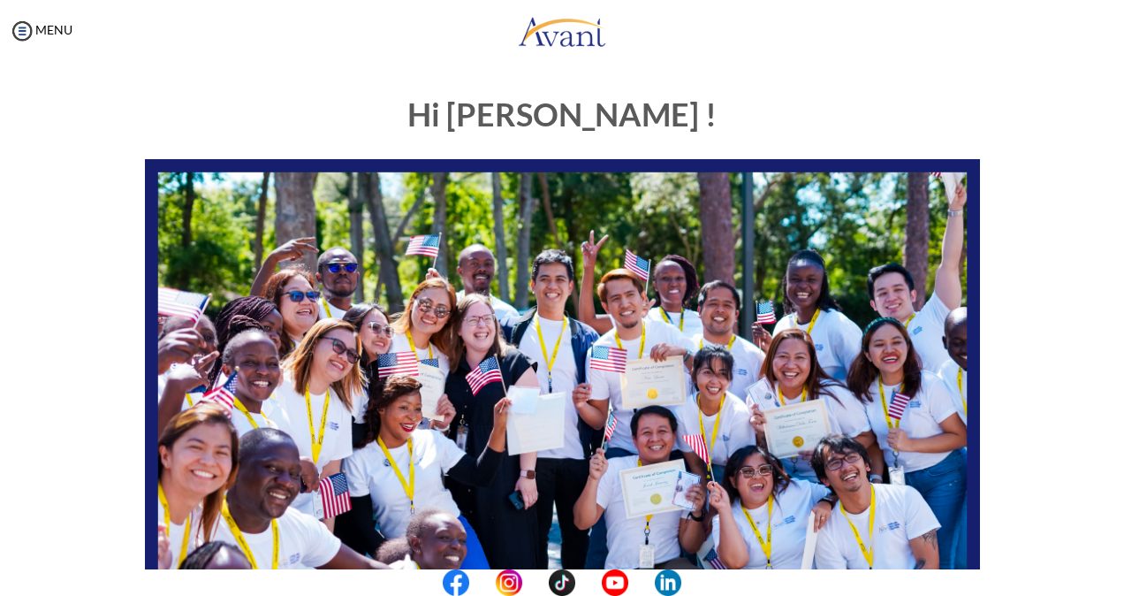
scroll to position [386, 0]
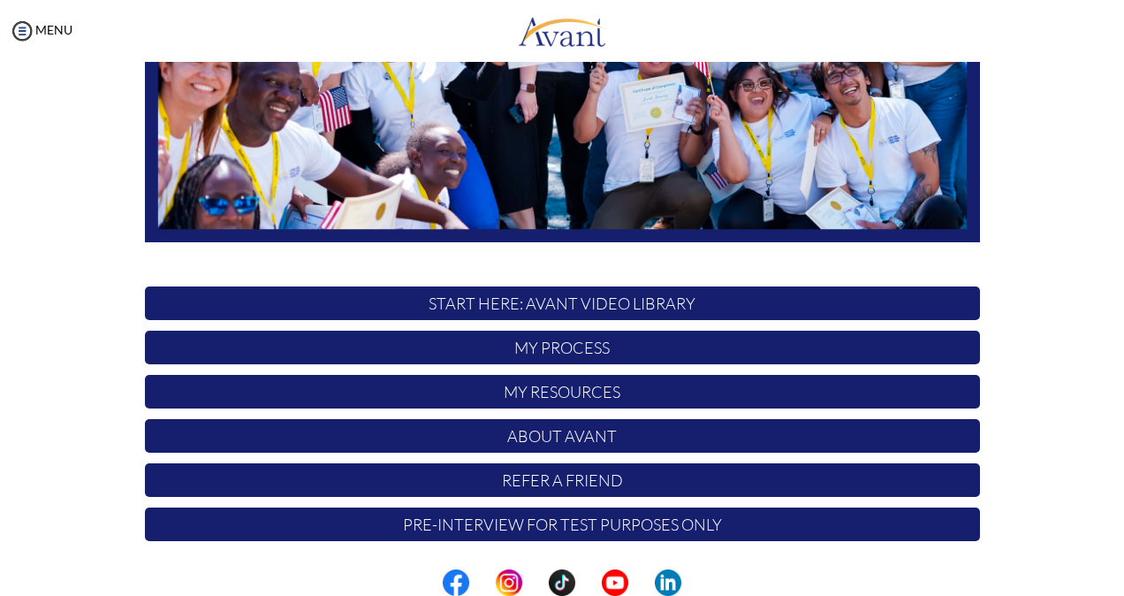
drag, startPoint x: 508, startPoint y: 516, endPoint x: 507, endPoint y: 526, distance: 9.8
click at [507, 526] on p "Pre-Interview for test purposes only" at bounding box center [562, 524] width 835 height 34
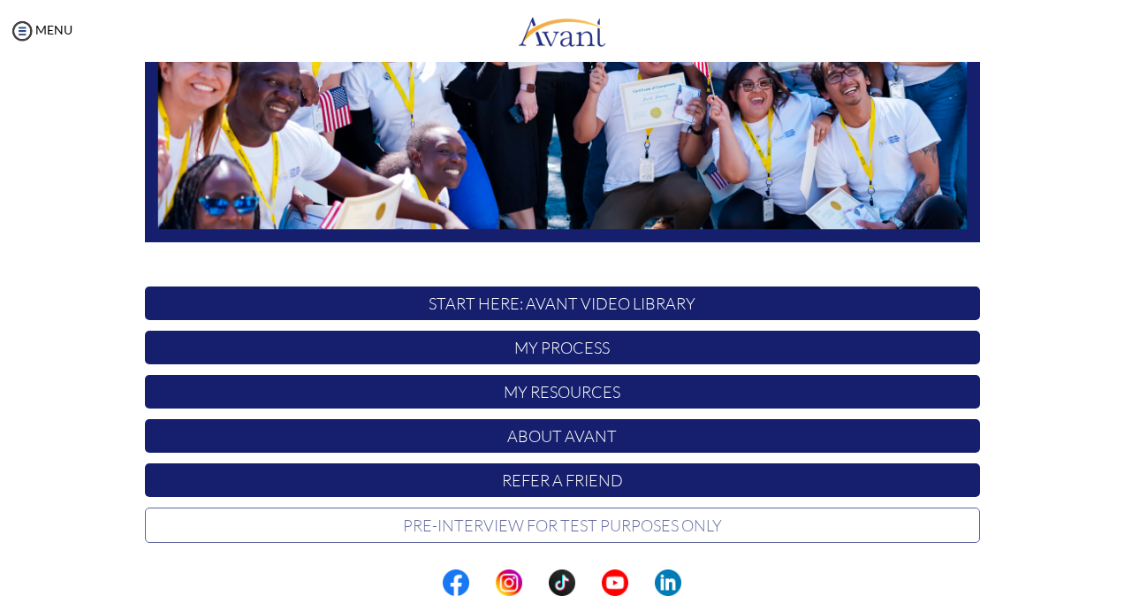
click at [507, 526] on p "Pre-Interview for test purposes only" at bounding box center [562, 524] width 835 height 35
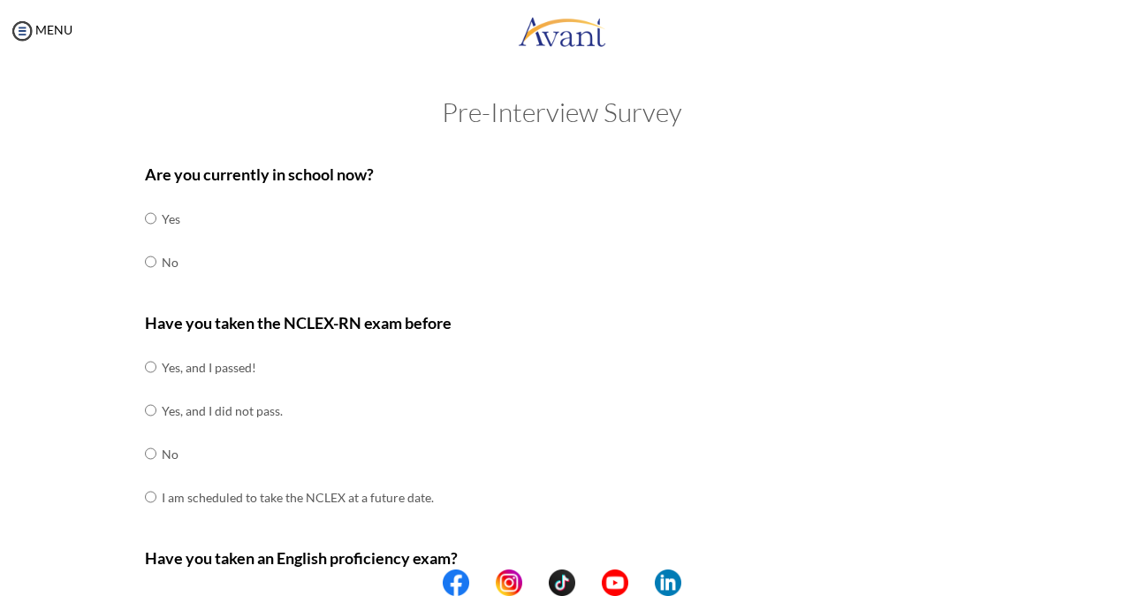
scroll to position [532, 0]
